Goal: Information Seeking & Learning: Check status

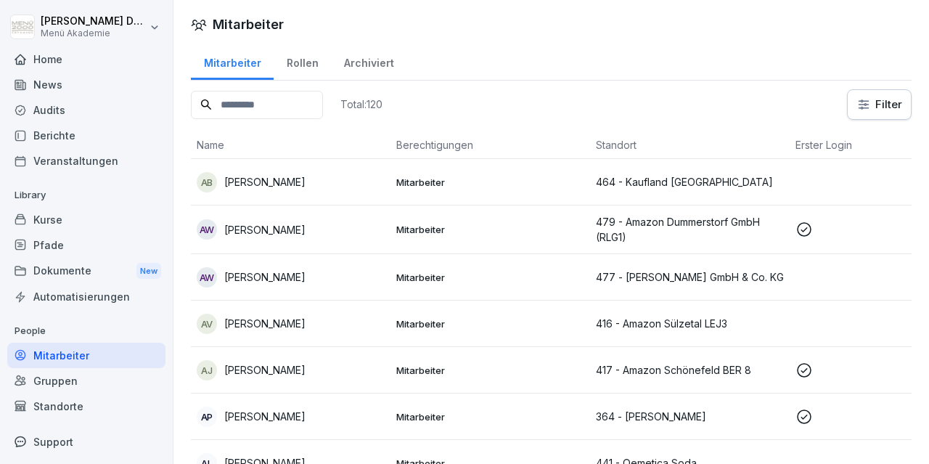
click at [38, 59] on div "Home" at bounding box center [86, 58] width 158 height 25
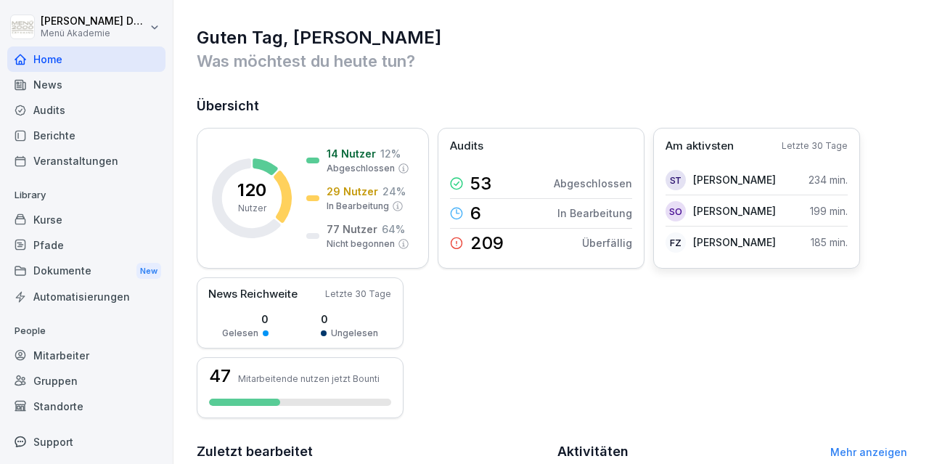
click at [732, 257] on div "Am aktivsten Letzte 30 Tage ST [PERSON_NAME] 234 min. SO [PERSON_NAME] 199 min.…" at bounding box center [756, 198] width 207 height 141
click at [675, 139] on p "Am aktivsten" at bounding box center [699, 146] width 68 height 17
click at [33, 84] on div "News" at bounding box center [86, 84] width 158 height 25
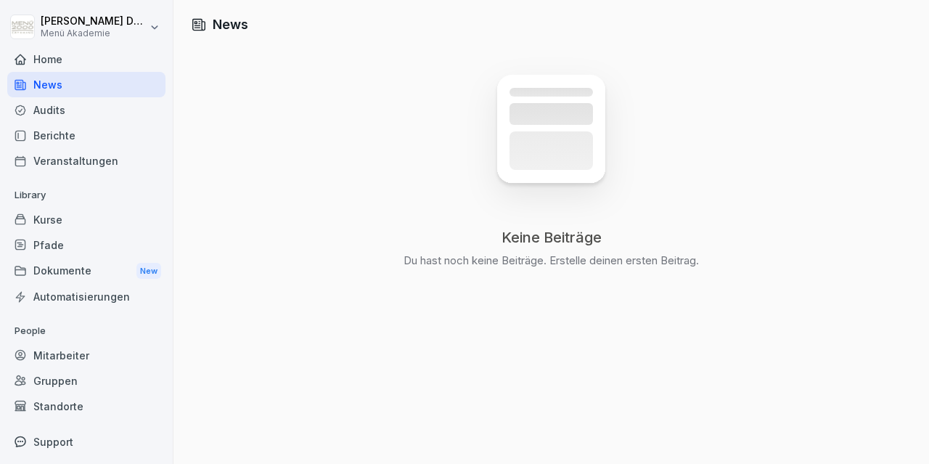
click at [60, 67] on div "Home" at bounding box center [86, 58] width 158 height 25
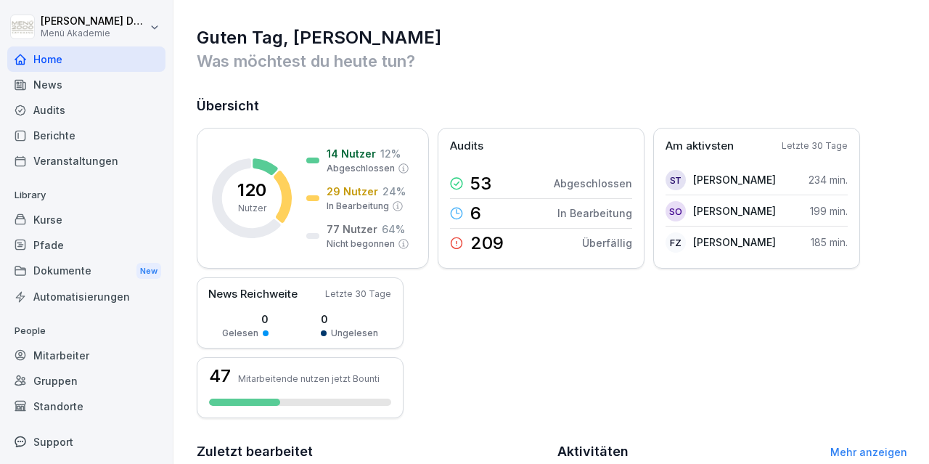
scroll to position [328, 0]
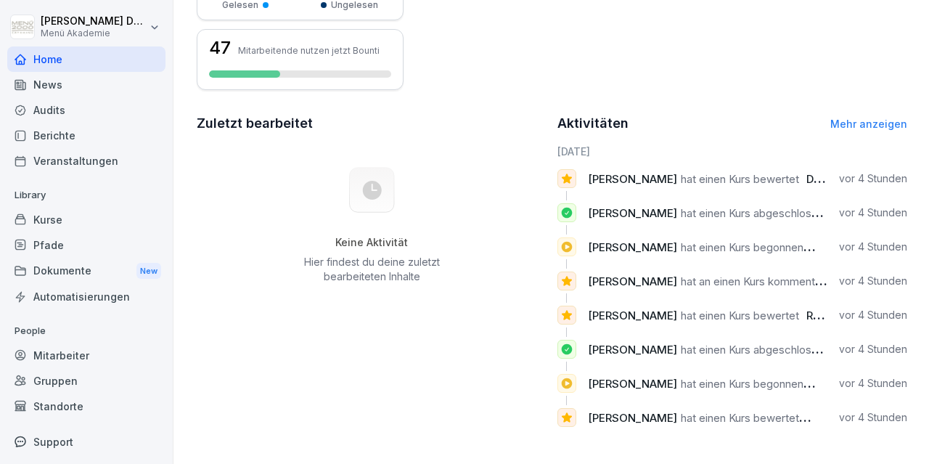
click at [864, 126] on link "Mehr anzeigen" at bounding box center [868, 124] width 77 height 12
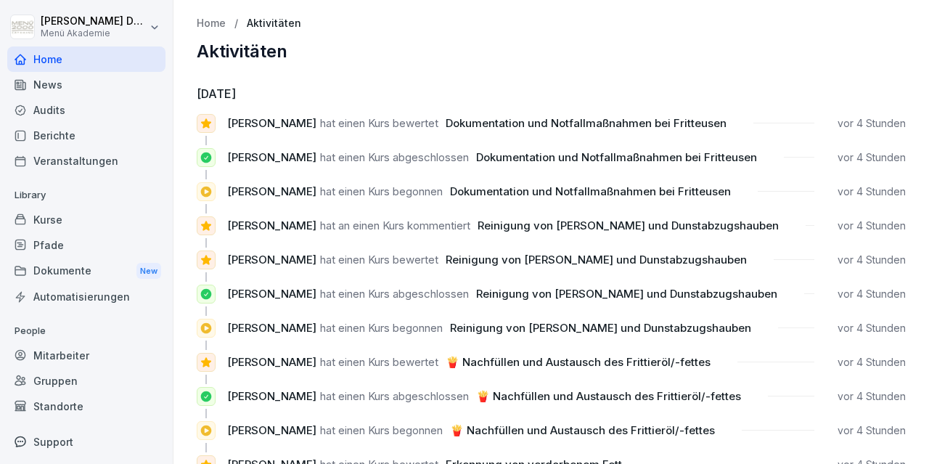
click at [71, 411] on div "Standorte" at bounding box center [86, 405] width 158 height 25
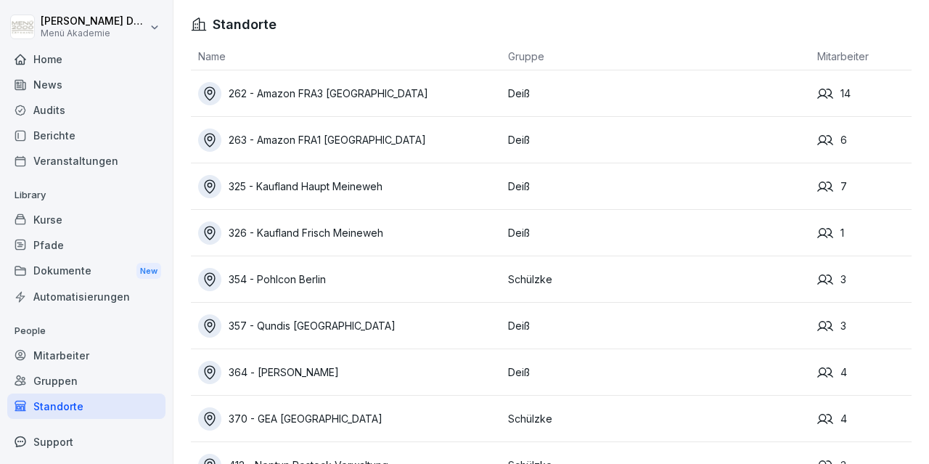
click at [348, 93] on div "262 - Amazon FRA3 [GEOGRAPHIC_DATA]" at bounding box center [349, 93] width 303 height 23
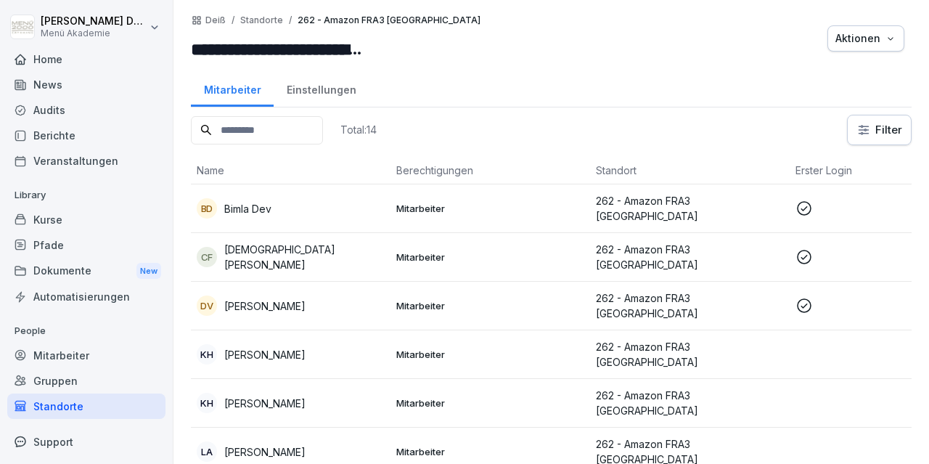
click at [284, 307] on div "DV [PERSON_NAME]" at bounding box center [291, 305] width 188 height 20
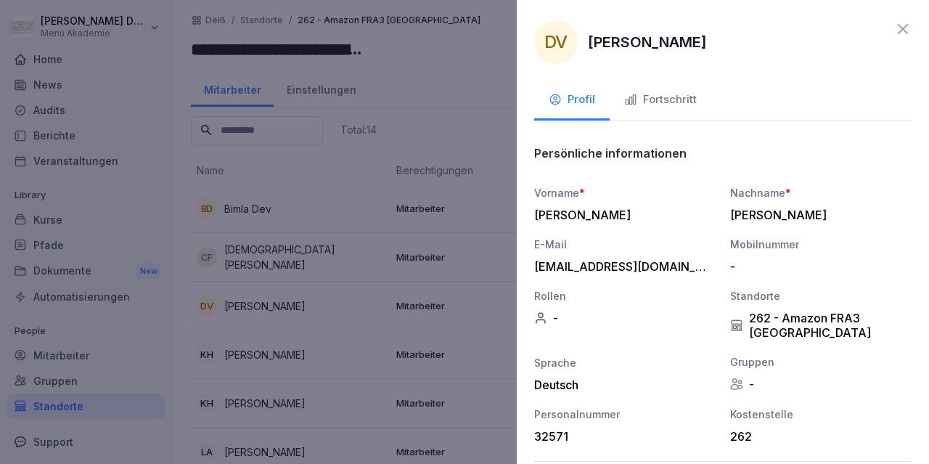
click at [679, 110] on button "Fortschritt" at bounding box center [660, 100] width 102 height 39
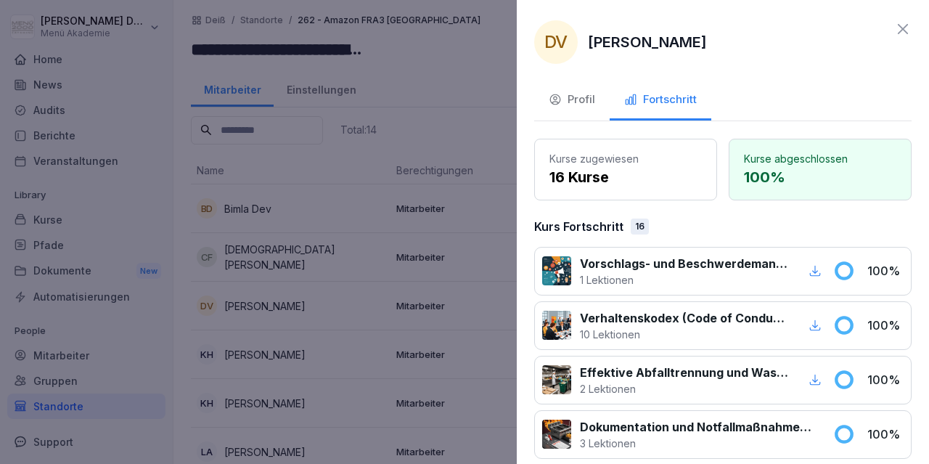
click at [603, 171] on p "16 Kurse" at bounding box center [625, 177] width 152 height 22
click at [586, 102] on div "Profil" at bounding box center [572, 99] width 46 height 17
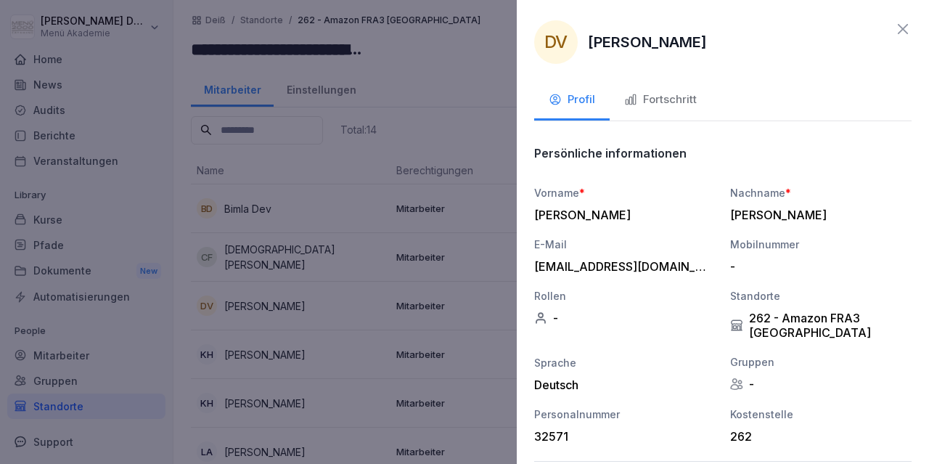
click at [900, 25] on icon at bounding box center [902, 28] width 17 height 17
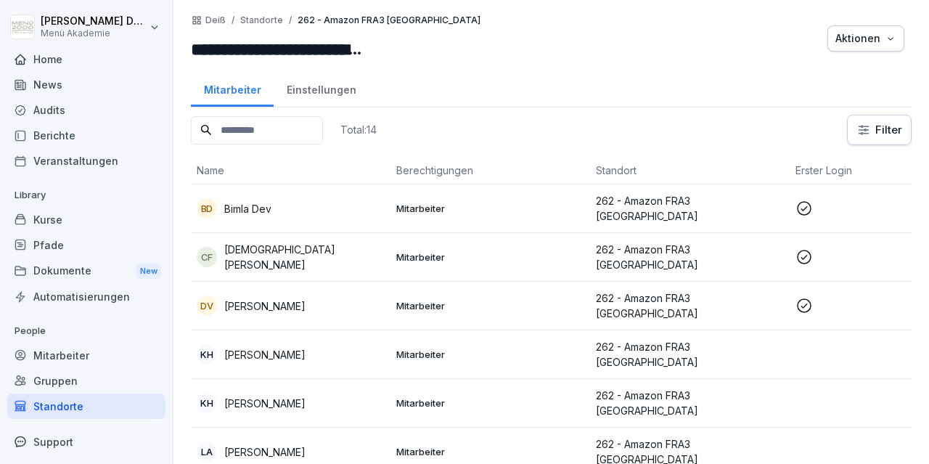
click at [657, 258] on p "262 - Amazon FRA3 [GEOGRAPHIC_DATA]" at bounding box center [690, 257] width 188 height 30
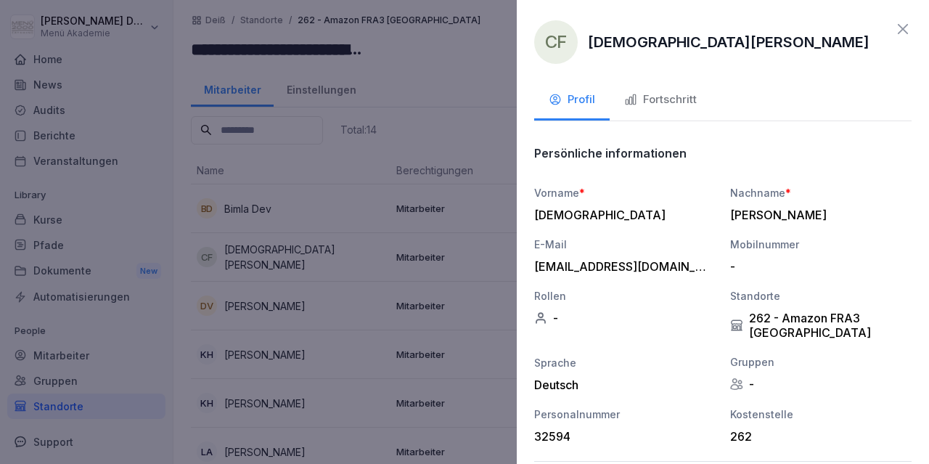
click at [644, 109] on button "Fortschritt" at bounding box center [660, 100] width 102 height 39
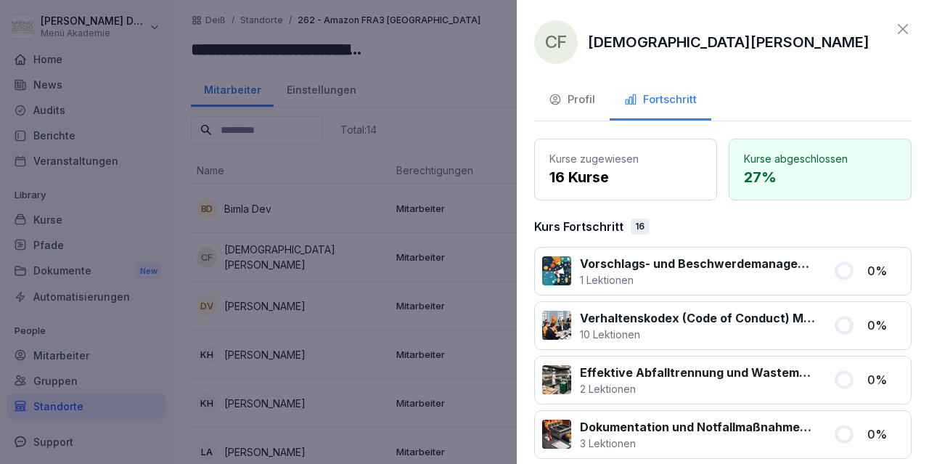
click at [908, 32] on icon at bounding box center [902, 28] width 17 height 17
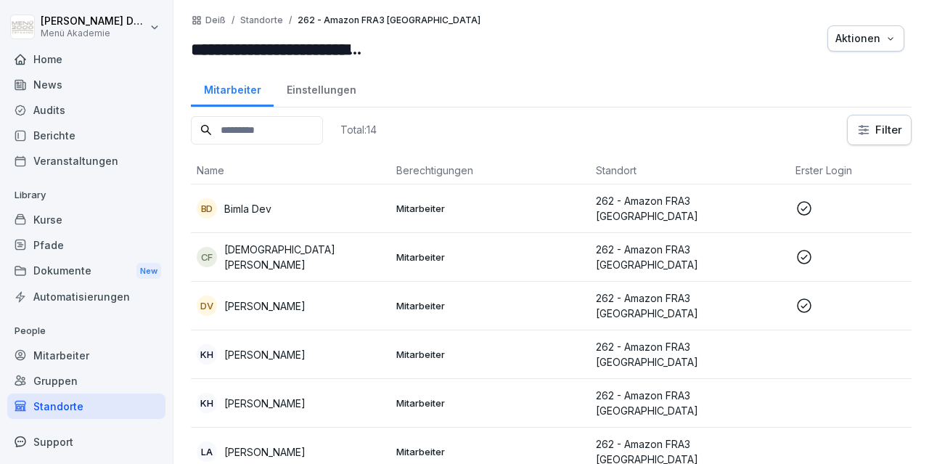
click at [415, 202] on p "Mitarbeiter" at bounding box center [490, 208] width 188 height 13
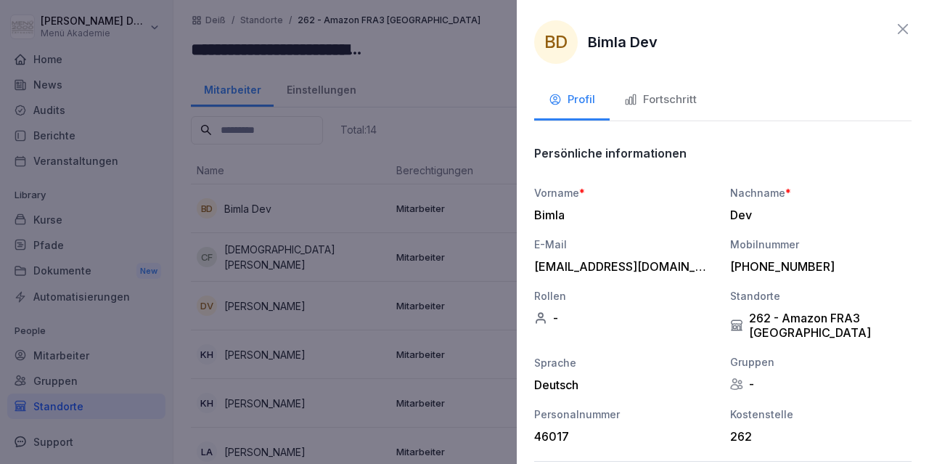
click at [674, 110] on button "Fortschritt" at bounding box center [660, 100] width 102 height 39
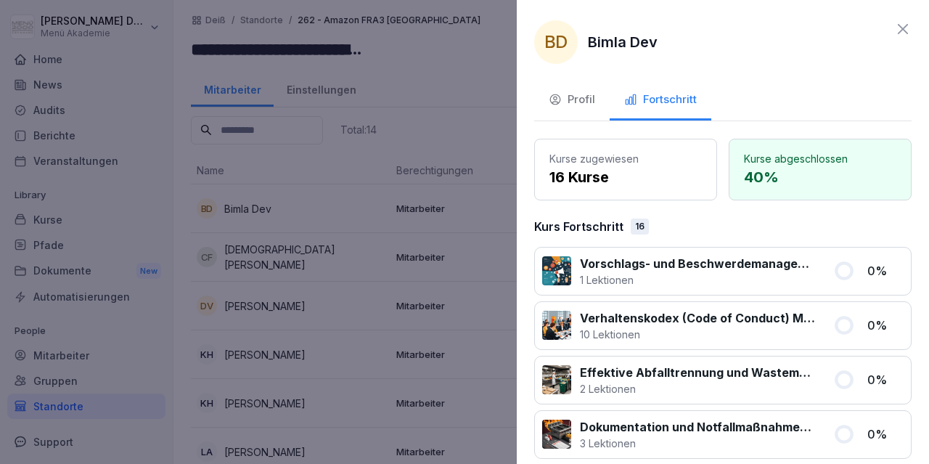
click at [911, 30] on icon at bounding box center [902, 28] width 17 height 17
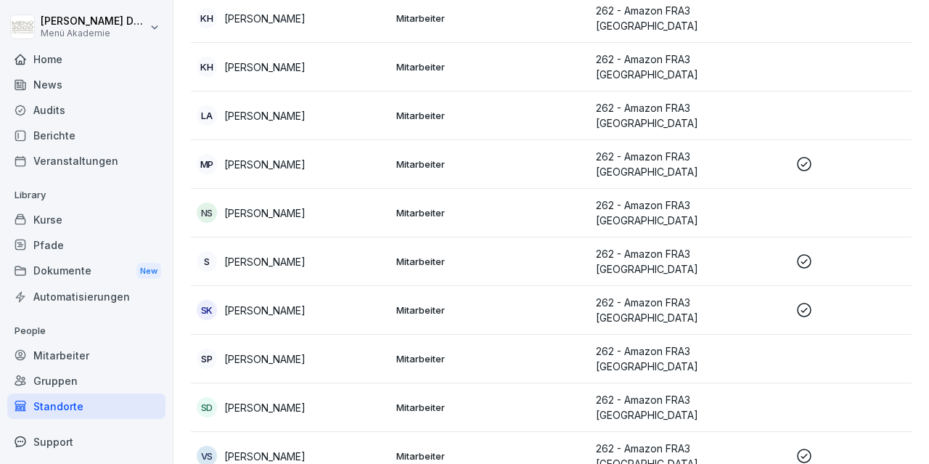
scroll to position [369, 0]
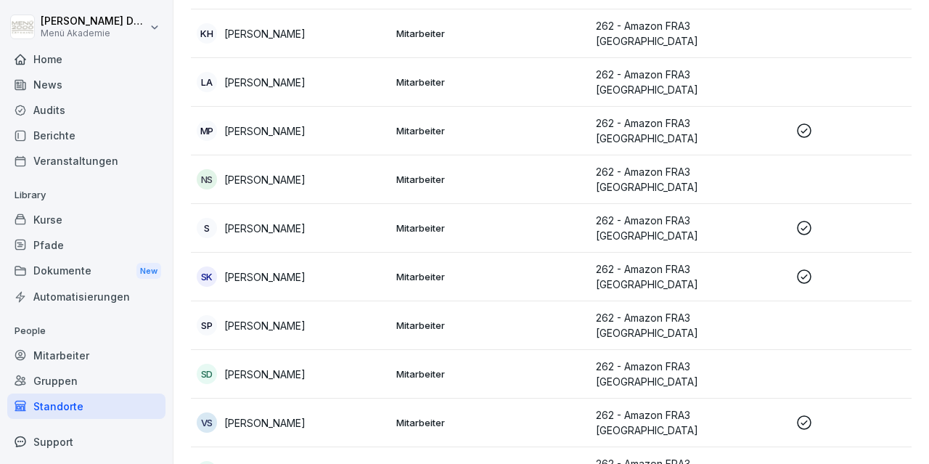
click at [422, 124] on p "Mitarbeiter" at bounding box center [490, 130] width 188 height 13
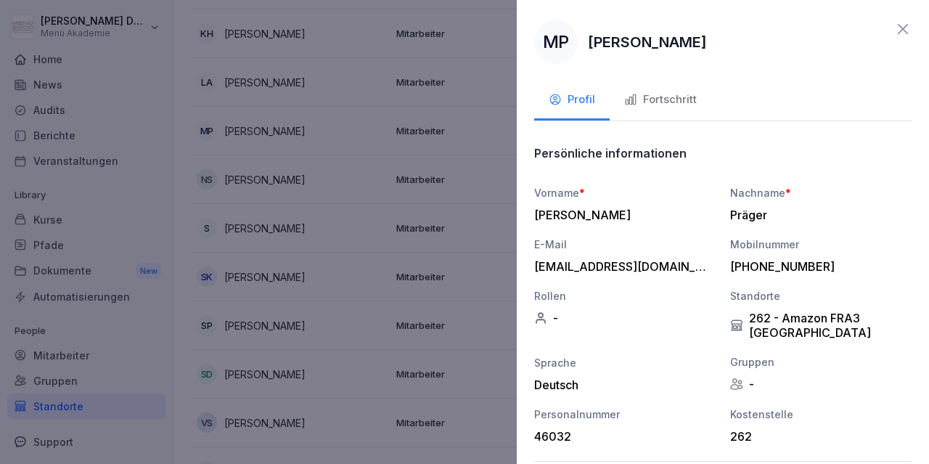
click at [657, 99] on div "Fortschritt" at bounding box center [660, 99] width 73 height 17
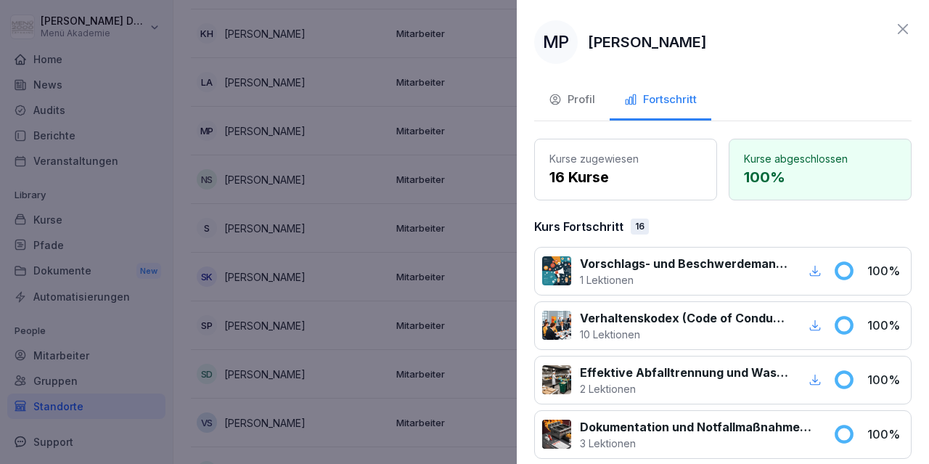
click at [902, 30] on icon at bounding box center [902, 28] width 17 height 17
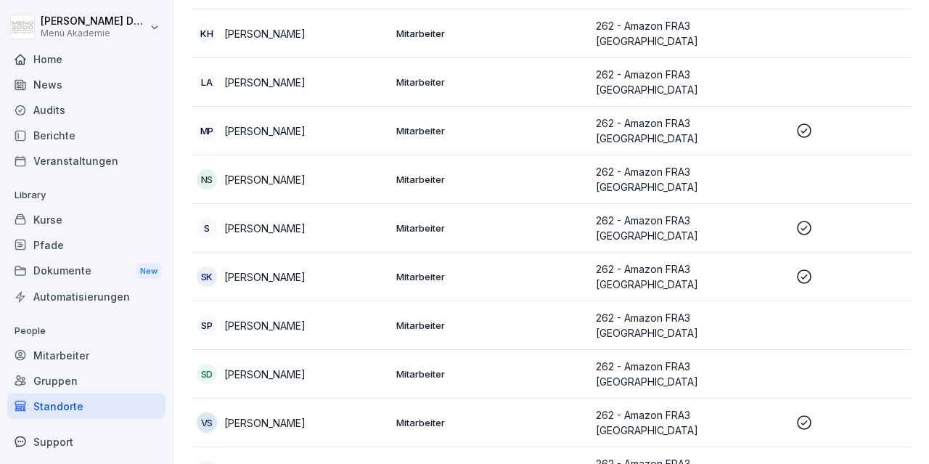
click at [426, 218] on td "Mitarbeiter" at bounding box center [490, 228] width 200 height 49
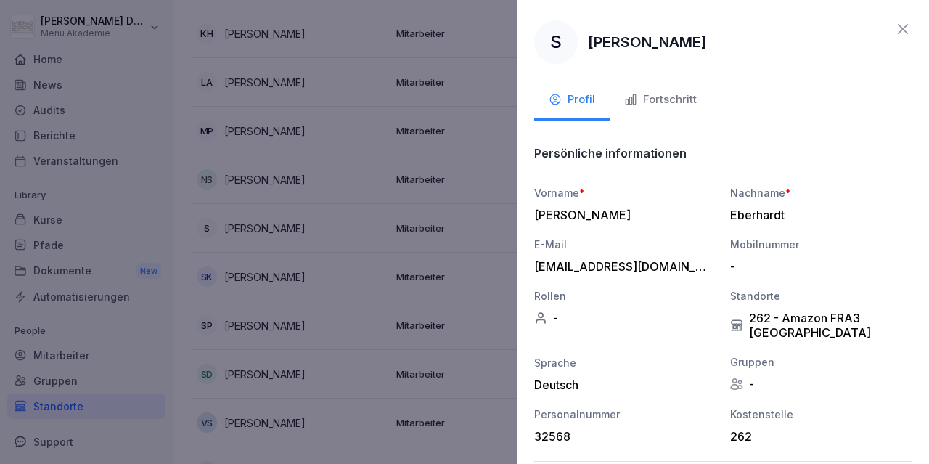
click at [676, 107] on div "Fortschritt" at bounding box center [660, 99] width 73 height 17
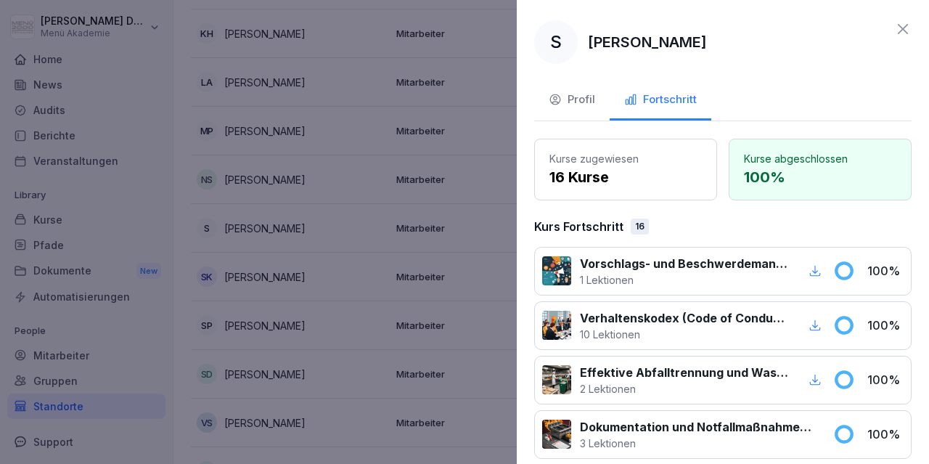
click at [899, 28] on icon at bounding box center [902, 28] width 17 height 17
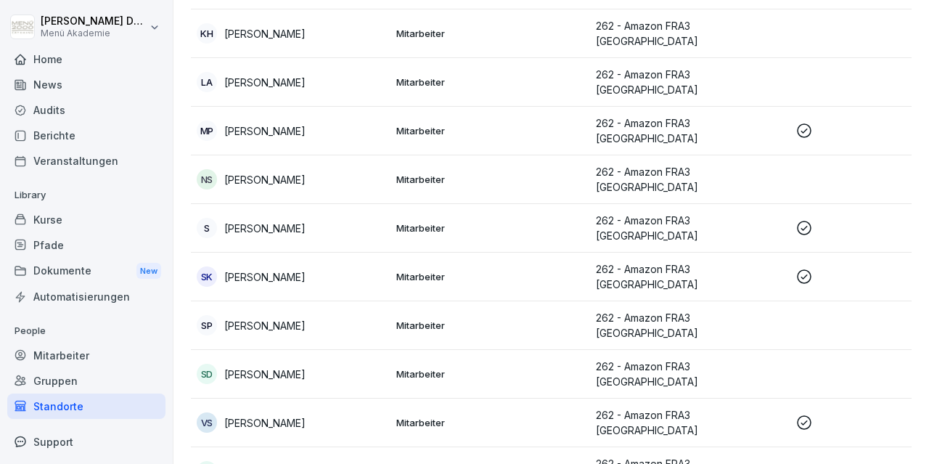
click at [448, 270] on p "Mitarbeiter" at bounding box center [490, 276] width 188 height 13
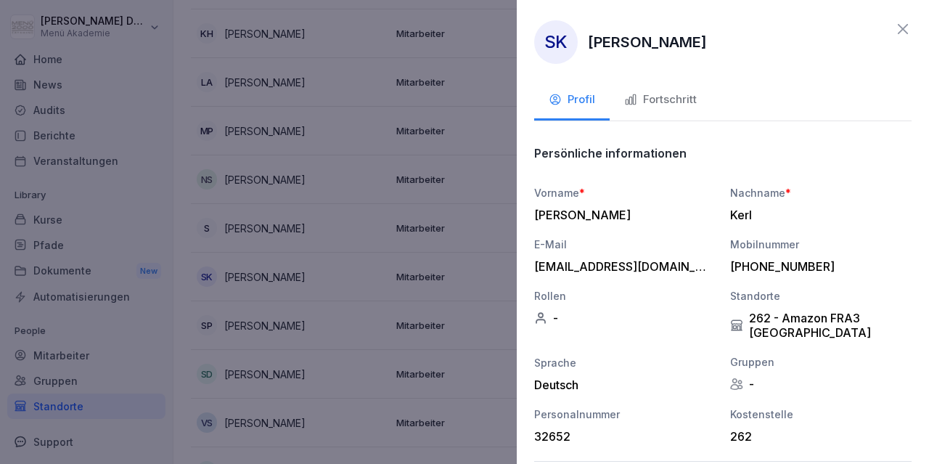
click at [689, 99] on div "Fortschritt" at bounding box center [660, 99] width 73 height 17
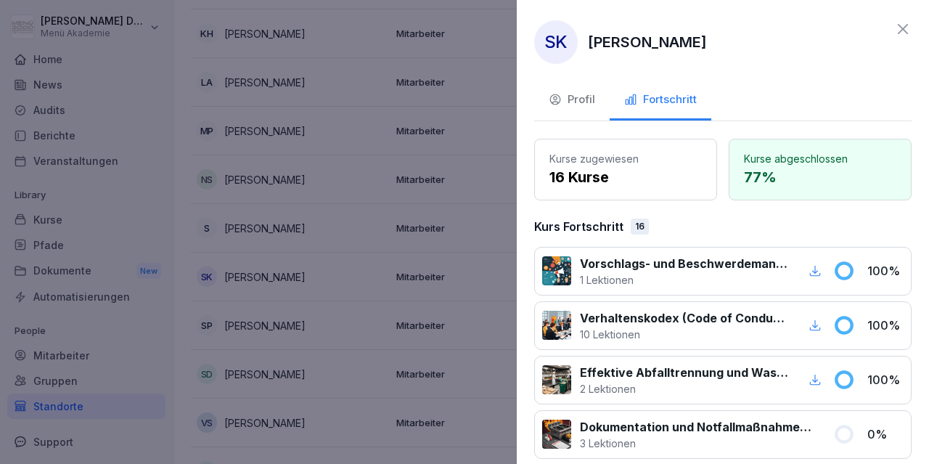
click at [895, 28] on icon at bounding box center [902, 28] width 17 height 17
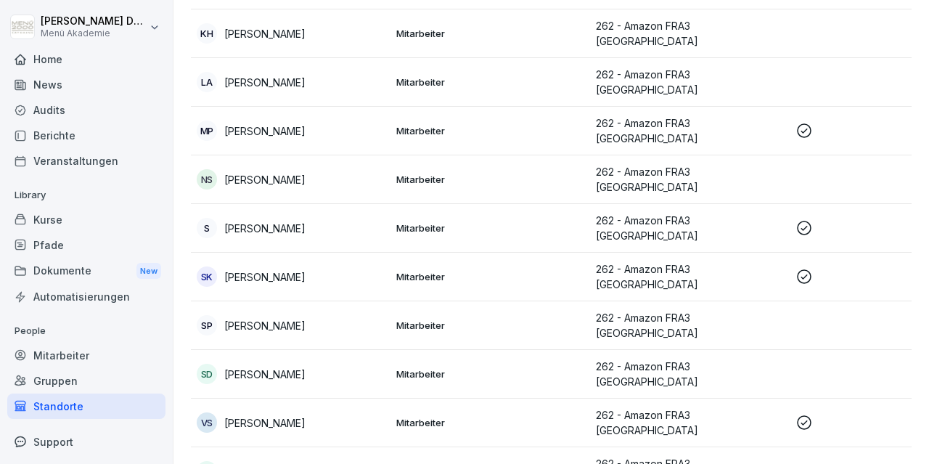
click at [420, 416] on p "Mitarbeiter" at bounding box center [490, 422] width 188 height 13
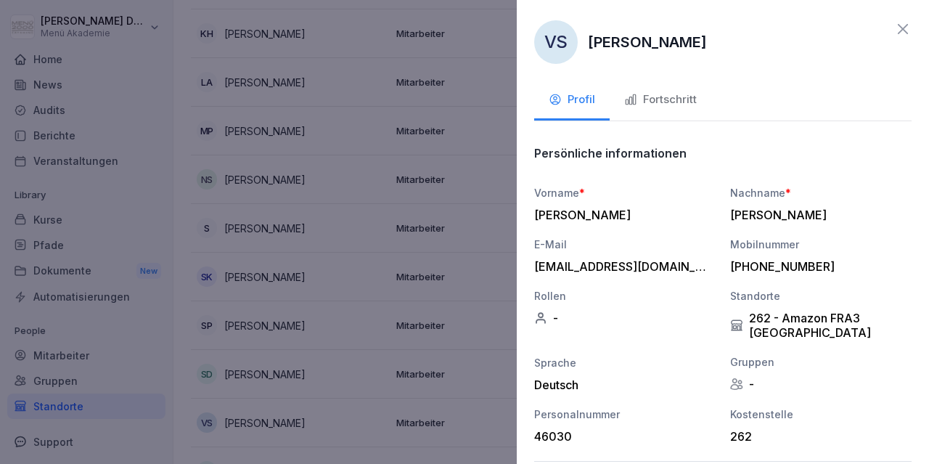
click at [651, 102] on div "Fortschritt" at bounding box center [660, 99] width 73 height 17
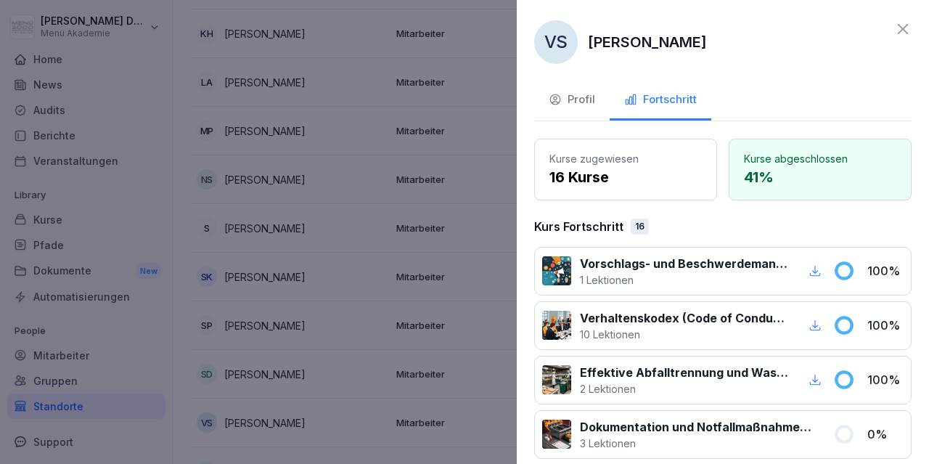
click at [909, 33] on icon at bounding box center [902, 28] width 17 height 17
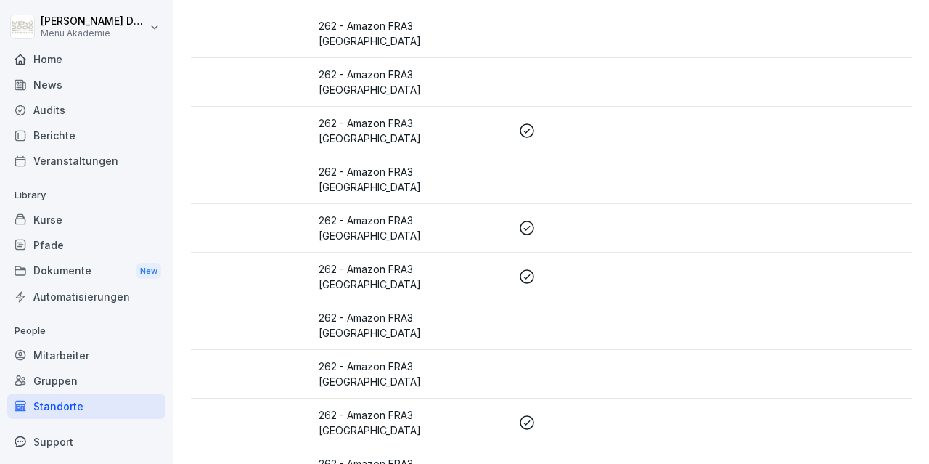
scroll to position [0, 0]
